Goal: Information Seeking & Learning: Find specific fact

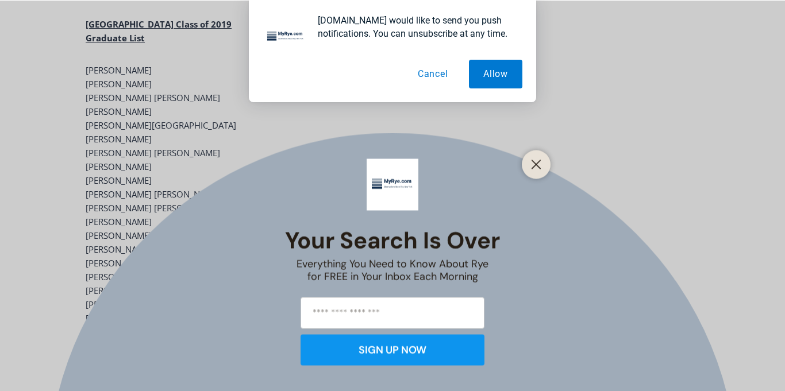
scroll to position [2564, 0]
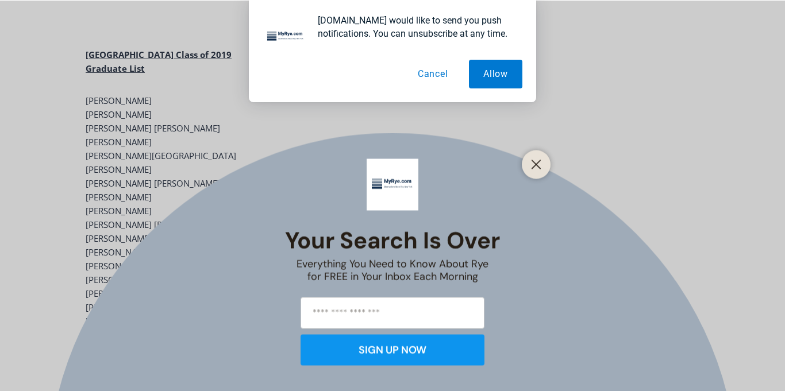
click at [435, 79] on button "Cancel" at bounding box center [432, 74] width 59 height 29
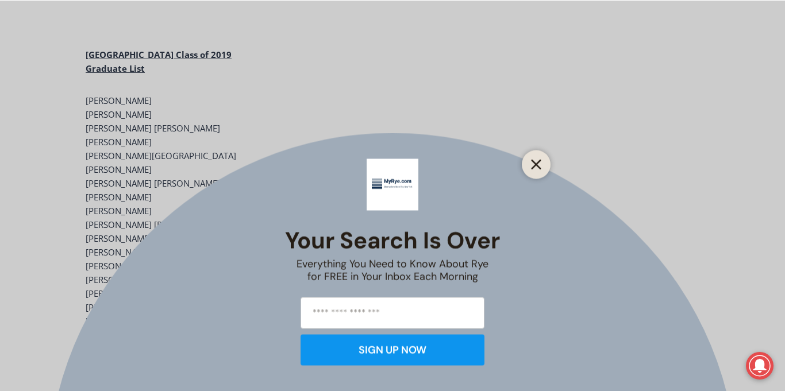
click at [539, 161] on line "Close" at bounding box center [536, 164] width 8 height 8
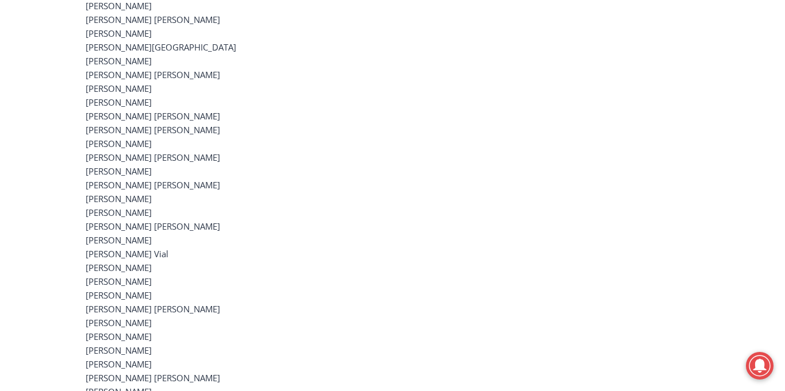
scroll to position [2682, 0]
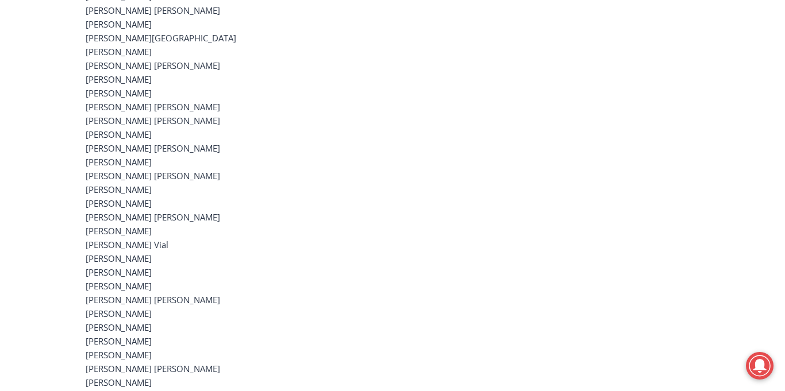
drag, startPoint x: 103, startPoint y: 165, endPoint x: 159, endPoint y: 166, distance: 55.7
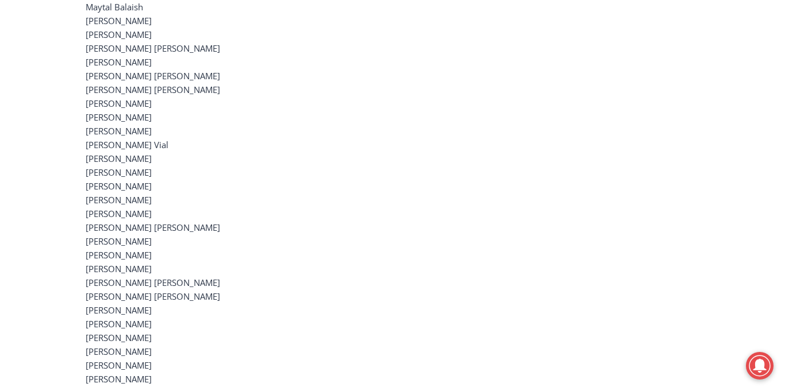
scroll to position [2360, 0]
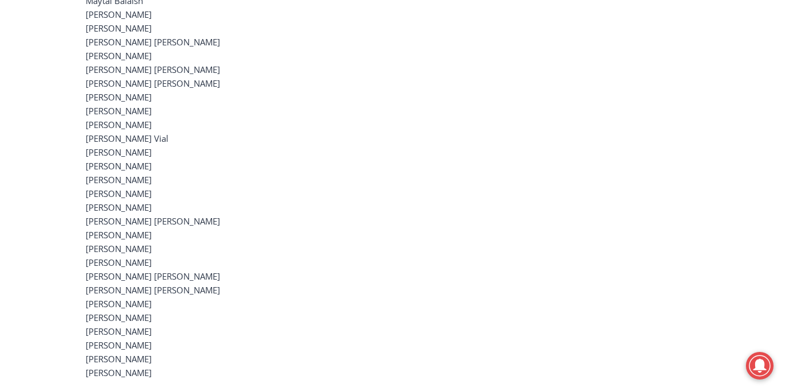
click at [99, 205] on p "Peter James Ackerman Michael James Ackert Elena Anne Agosta Agustin Aguilera Ro…" at bounding box center [294, 76] width 416 height 607
drag, startPoint x: 99, startPoint y: 205, endPoint x: 118, endPoint y: 207, distance: 19.1
click at [118, 207] on p "Peter James Ackerman Michael James Ackert Elena Anne Agosta Agustin Aguilera Ro…" at bounding box center [294, 76] width 416 height 607
click at [156, 218] on p "Peter James Ackerman Michael James Ackert Elena Anne Agosta Agustin Aguilera Ro…" at bounding box center [294, 76] width 416 height 607
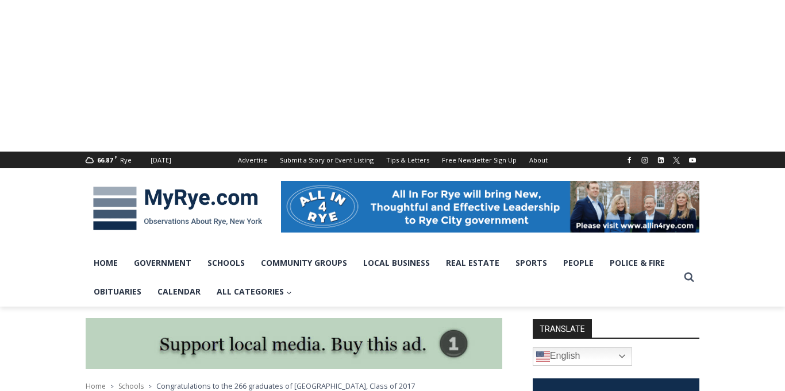
drag, startPoint x: 0, startPoint y: 0, endPoint x: 98, endPoint y: 222, distance: 242.3
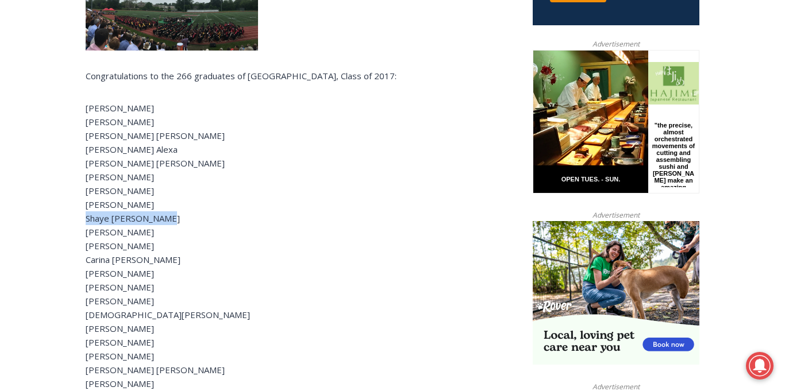
drag, startPoint x: 98, startPoint y: 222, endPoint x: 152, endPoint y: 222, distance: 54.0
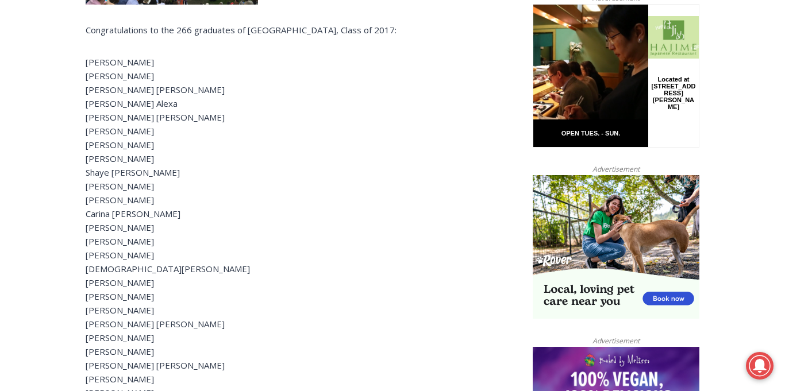
scroll to position [595, 0]
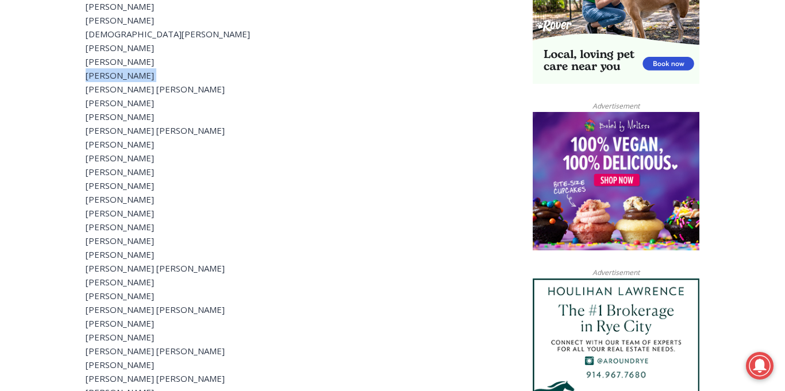
scroll to position [825, 0]
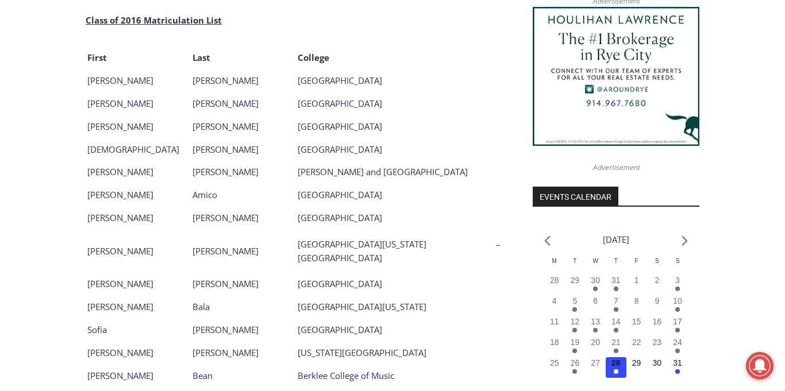
click at [207, 323] on p "[PERSON_NAME]" at bounding box center [243, 330] width 103 height 14
click at [206, 323] on p "[PERSON_NAME]" at bounding box center [243, 330] width 103 height 14
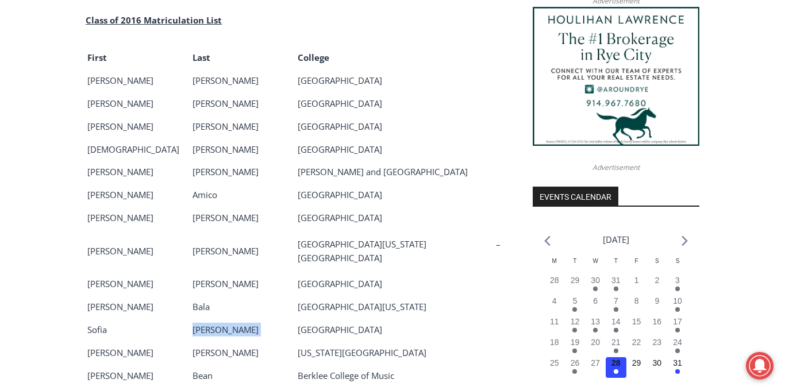
drag, startPoint x: 206, startPoint y: 319, endPoint x: 149, endPoint y: 318, distance: 57.5
click at [149, 319] on tr "Sofia Balentine University of Notre Dame" at bounding box center [294, 330] width 414 height 22
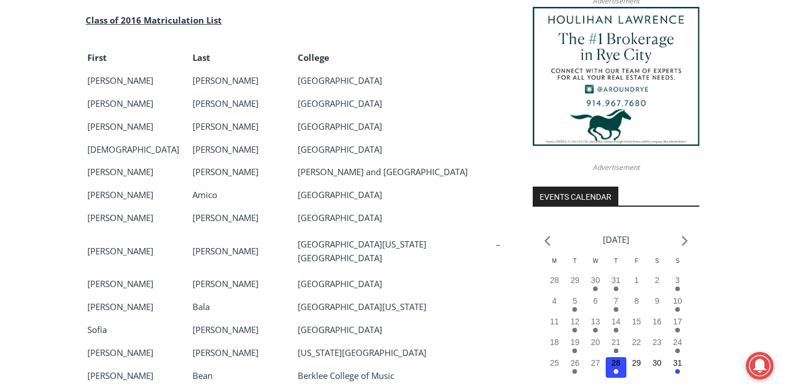
click at [125, 323] on p "Sofia" at bounding box center [138, 330] width 103 height 14
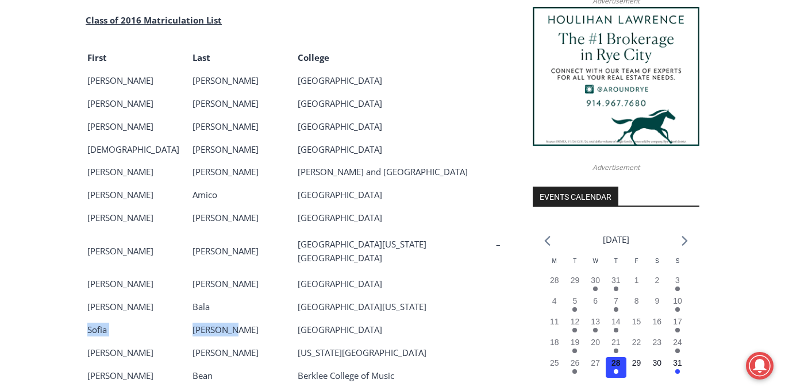
drag, startPoint x: 87, startPoint y: 318, endPoint x: 223, endPoint y: 320, distance: 136.7
click at [223, 320] on tr "Sofia Balentine University of Notre Dame" at bounding box center [294, 330] width 414 height 22
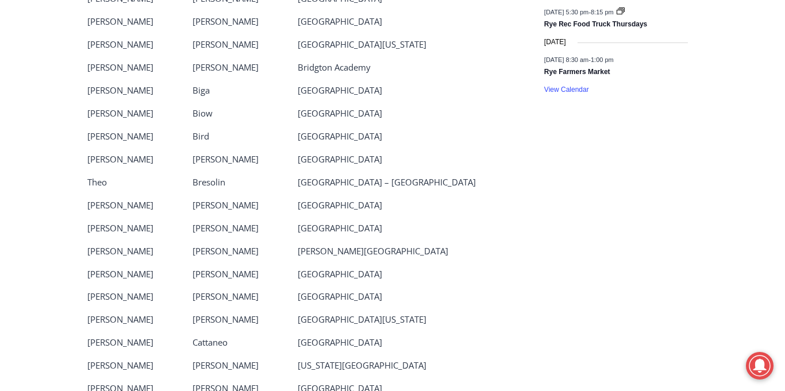
scroll to position [1511, 0]
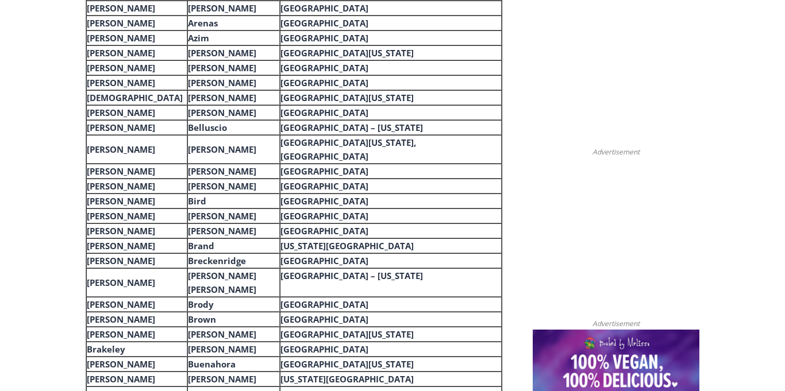
scroll to position [675, 0]
